Goal: Navigation & Orientation: Find specific page/section

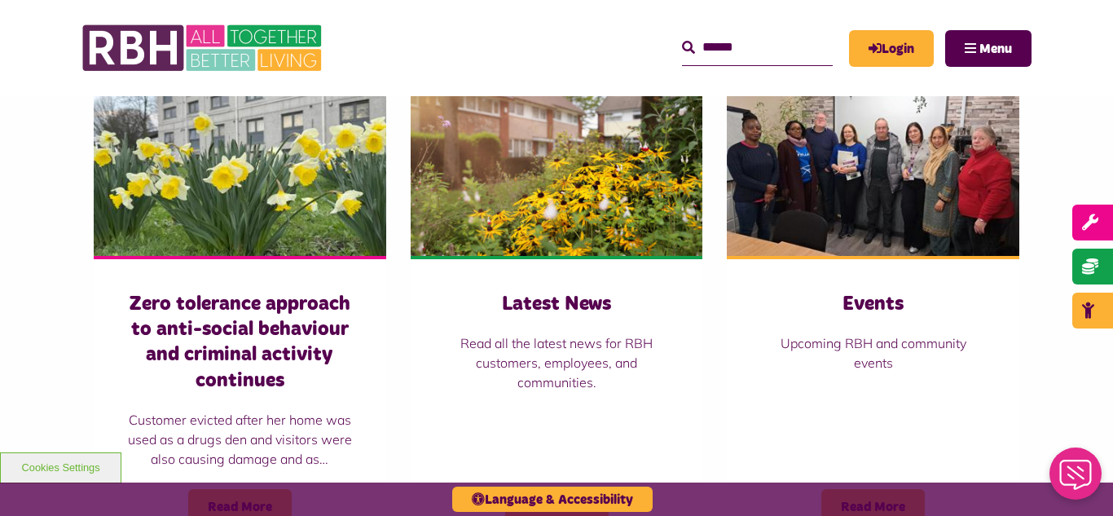
scroll to position [1140, 0]
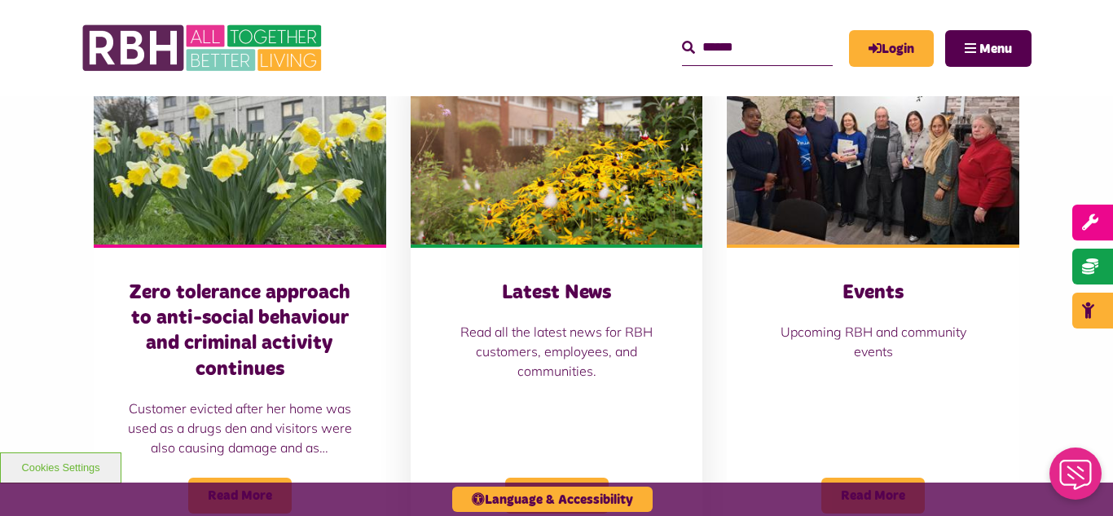
click at [528, 166] on img at bounding box center [556, 153] width 292 height 182
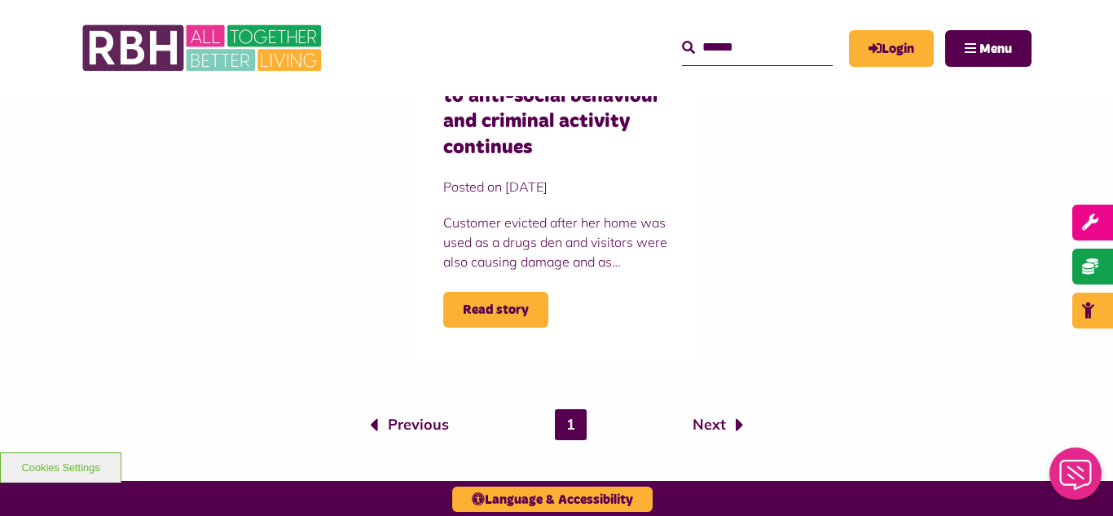
scroll to position [1401, 0]
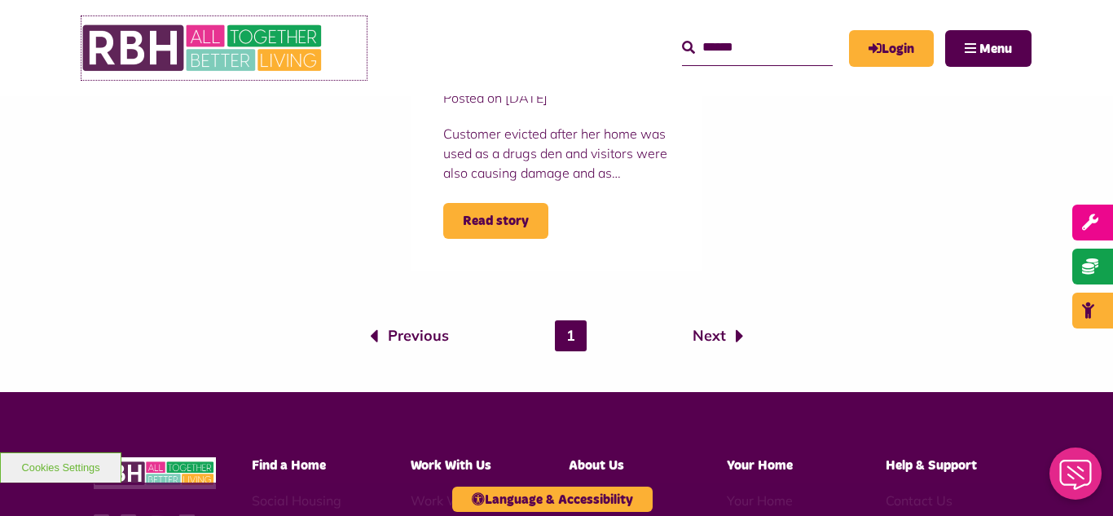
click at [221, 42] on img at bounding box center [203, 48] width 244 height 64
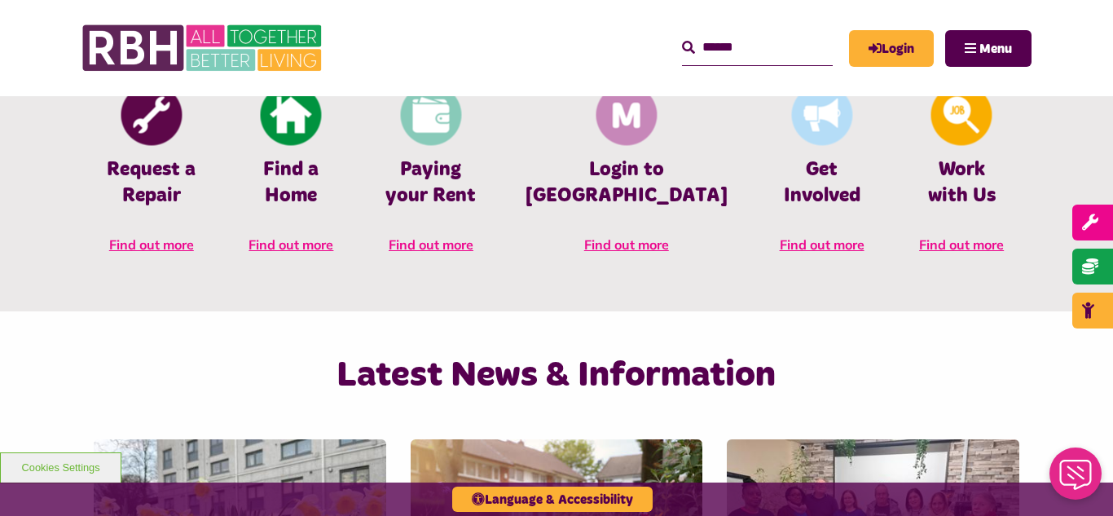
scroll to position [880, 0]
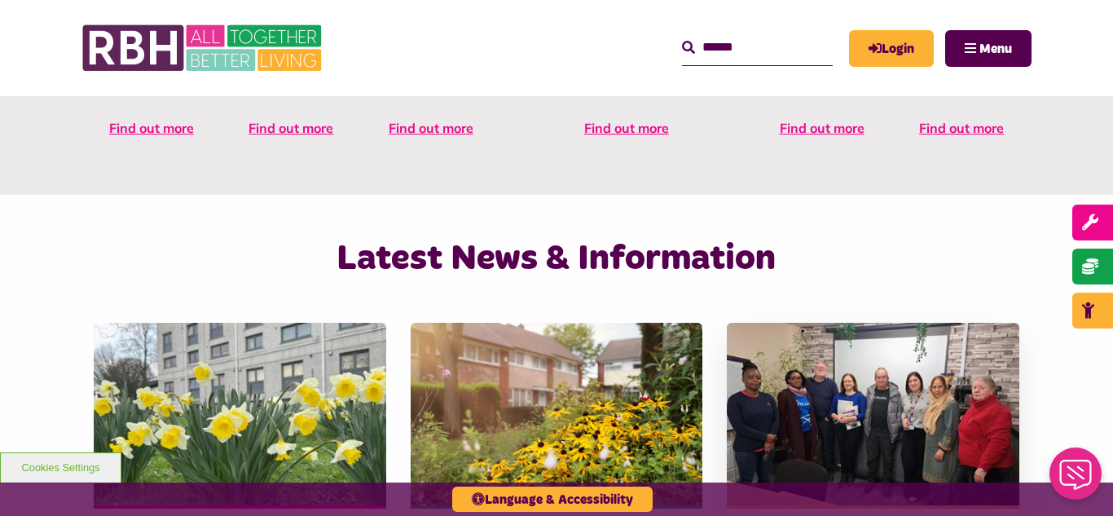
click at [933, 437] on img at bounding box center [873, 414] width 292 height 182
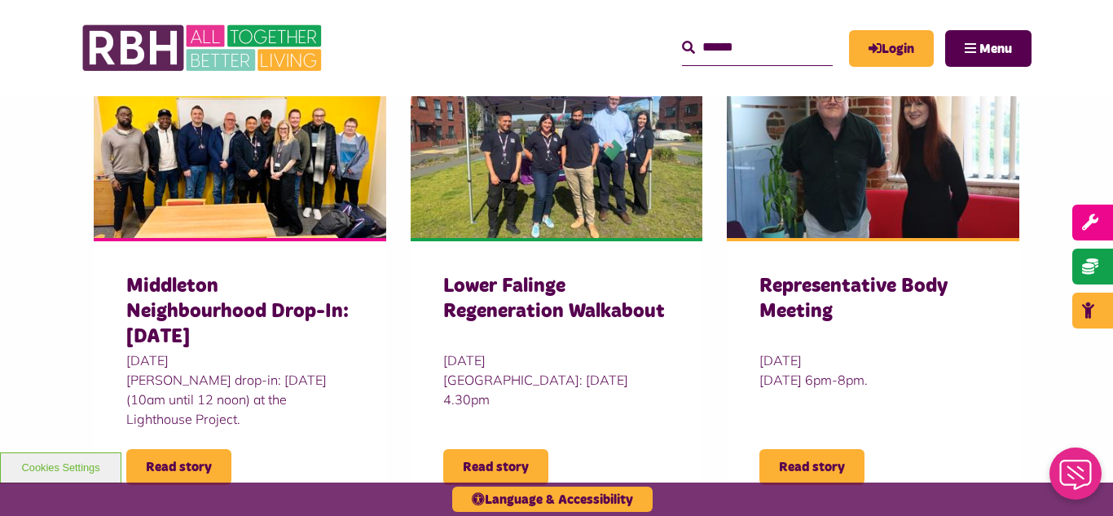
scroll to position [554, 0]
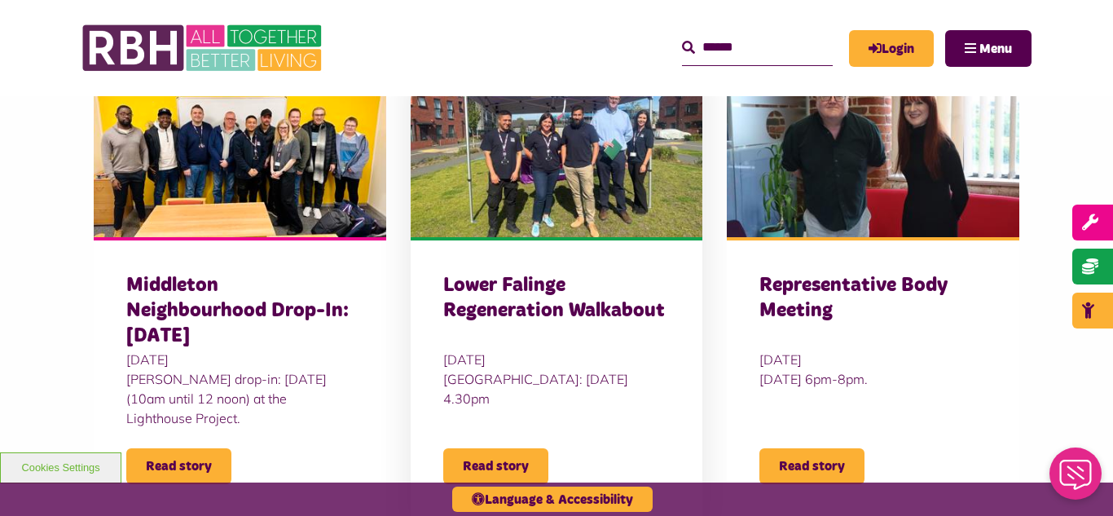
click at [547, 213] on img at bounding box center [556, 146] width 292 height 182
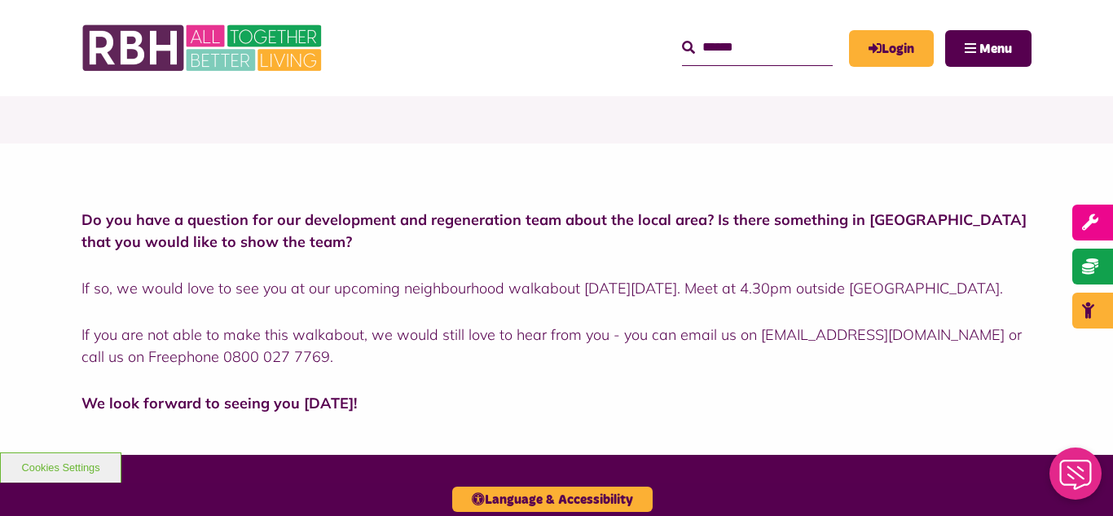
scroll to position [358, 0]
